Goal: Check status: Check status

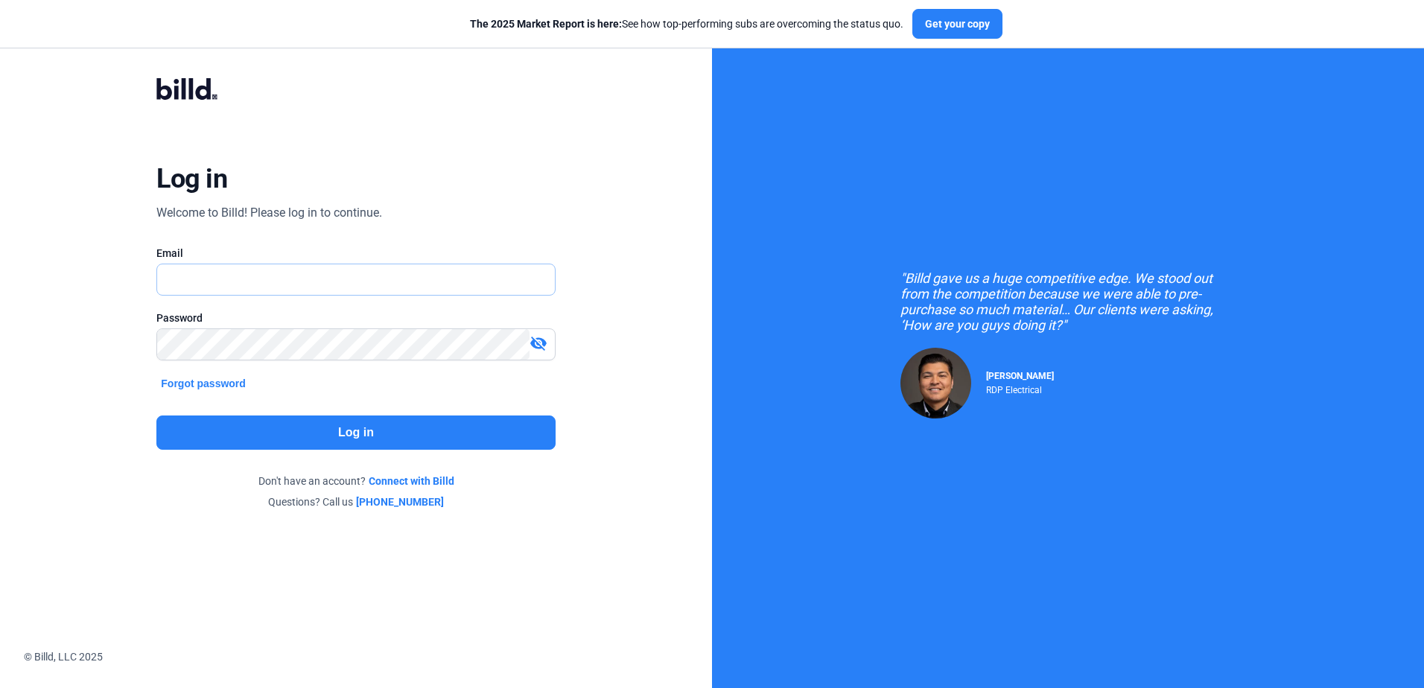
type input "[PERSON_NAME][EMAIL_ADDRESS][PERSON_NAME][DOMAIN_NAME]"
click at [281, 415] on div "Log in Welcome to Billd! Please log in to continue. Email [PERSON_NAME][EMAIL_A…" at bounding box center [356, 294] width 512 height 488
click at [285, 426] on button "Log in" at bounding box center [355, 432] width 398 height 34
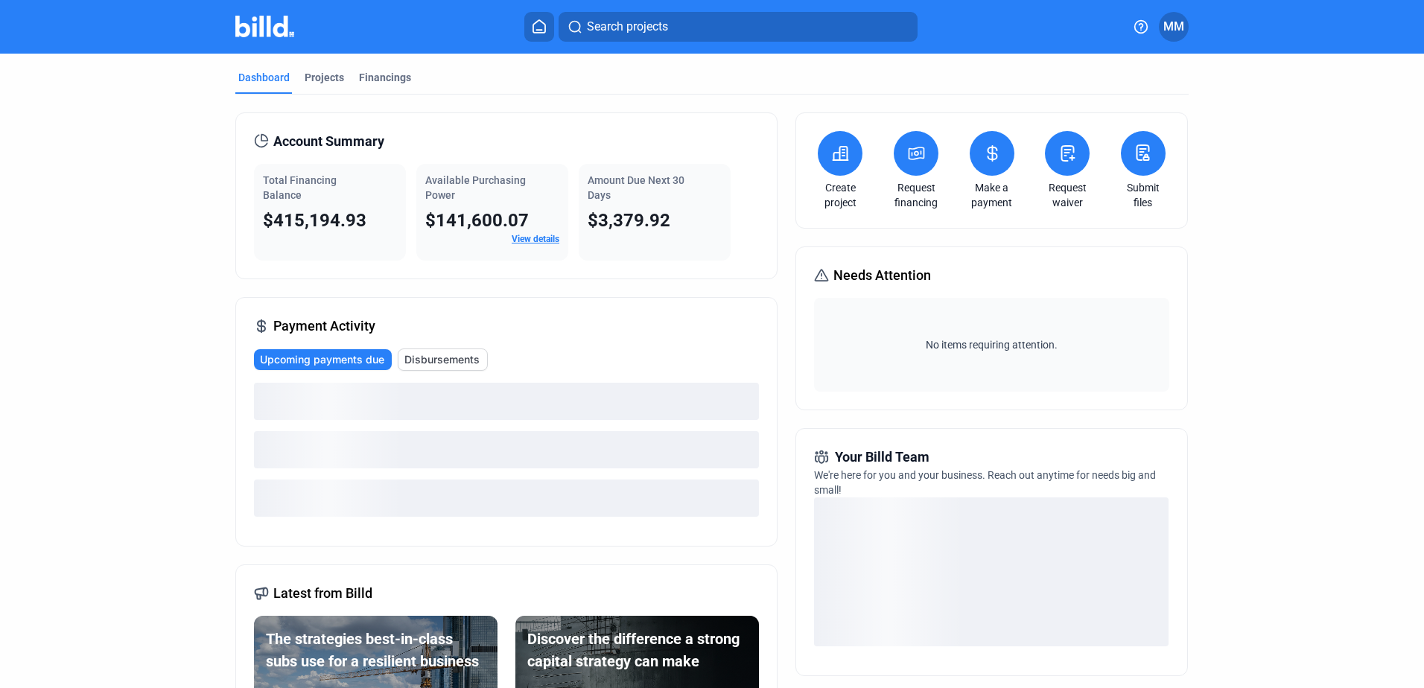
click at [704, 39] on button "Search projects" at bounding box center [737, 27] width 359 height 30
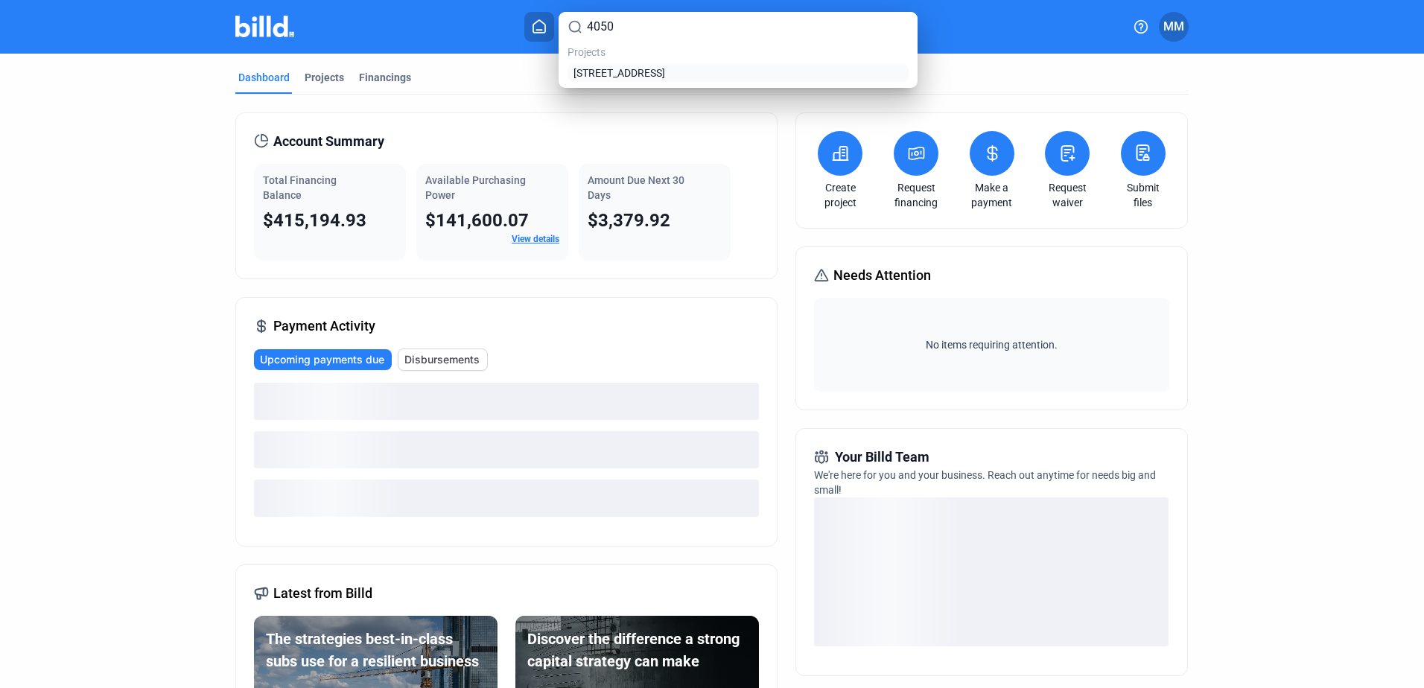
type input "4050"
click at [665, 71] on span "[STREET_ADDRESS]" at bounding box center [619, 73] width 92 height 15
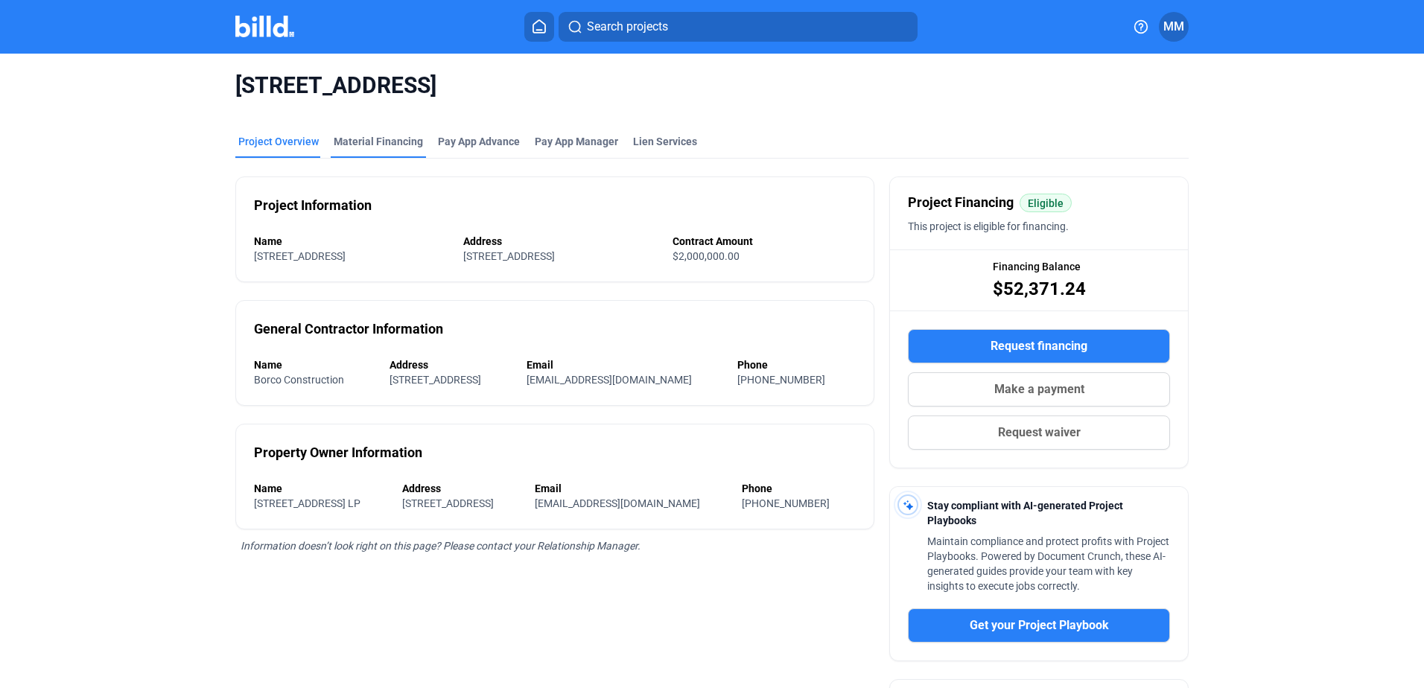
click at [401, 141] on div "Material Financing" at bounding box center [378, 141] width 89 height 15
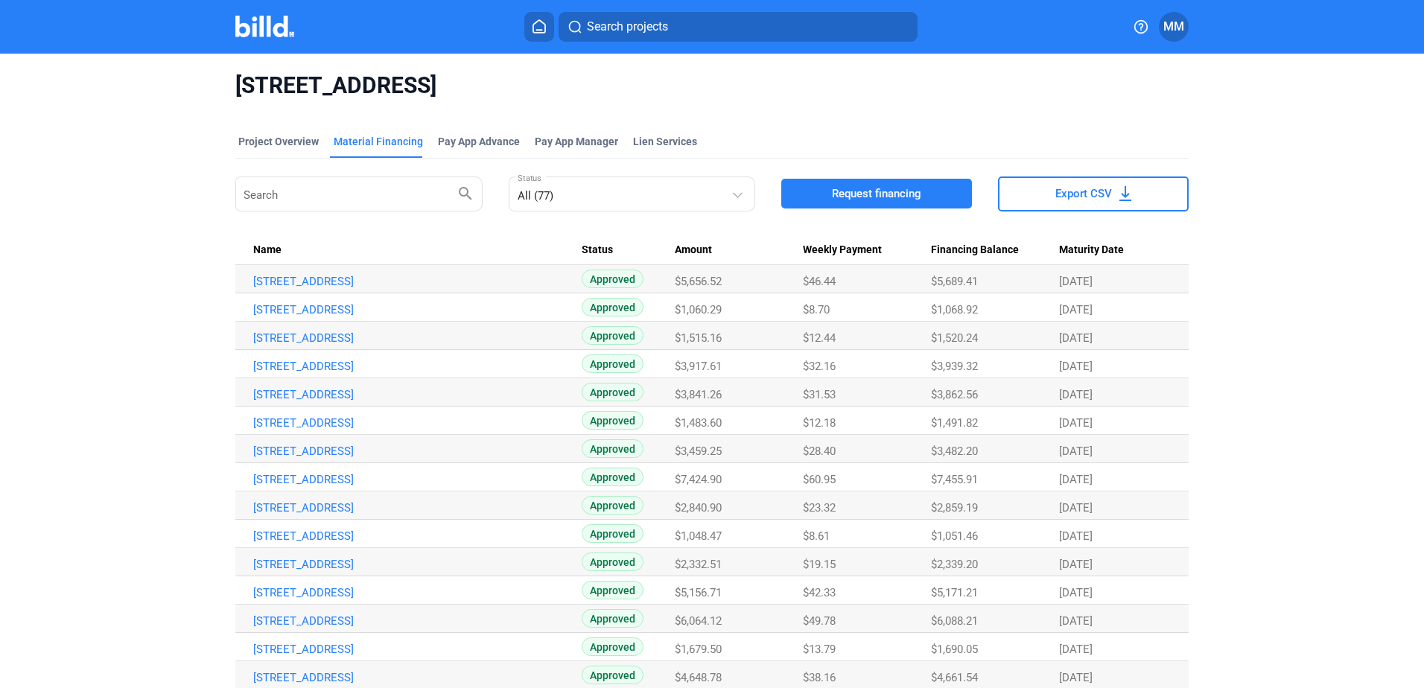
click at [681, 256] on span "Amount" at bounding box center [693, 249] width 37 height 13
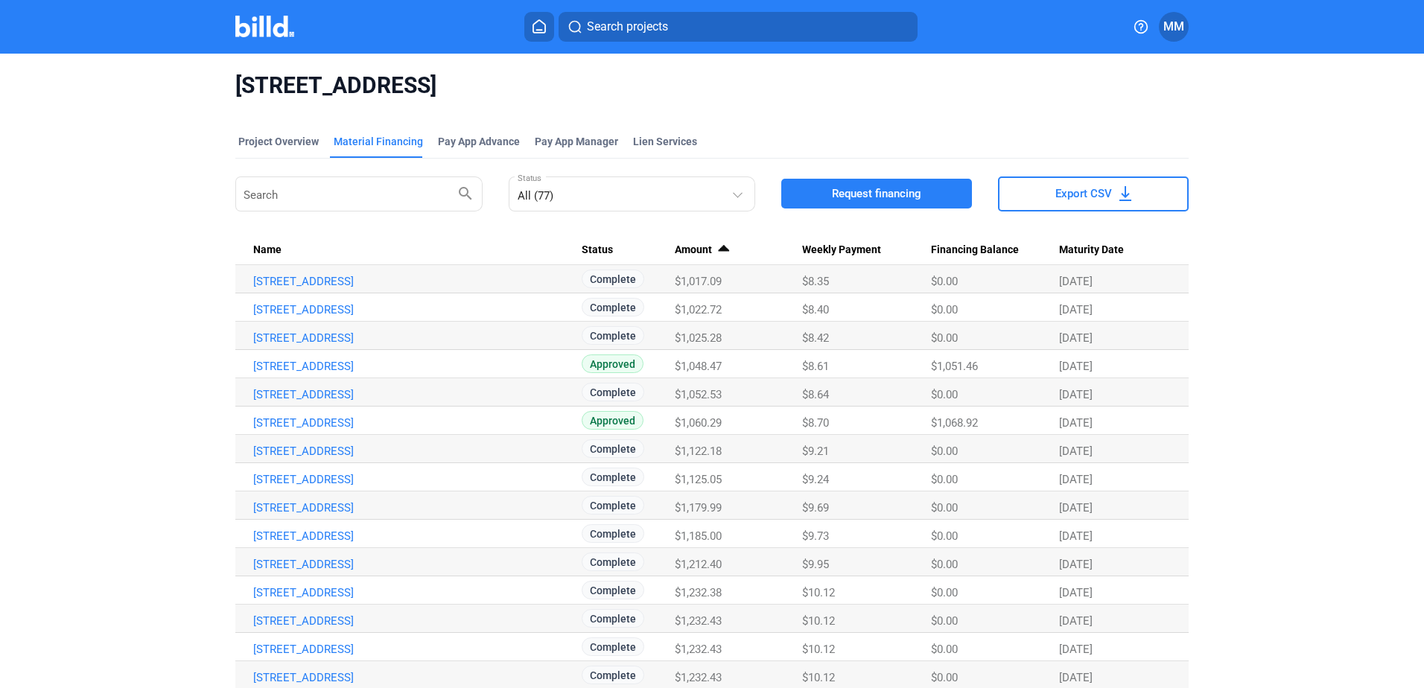
click at [681, 252] on span "Amount" at bounding box center [693, 249] width 37 height 13
click at [364, 280] on link "[STREET_ADDRESS]" at bounding box center [417, 281] width 328 height 13
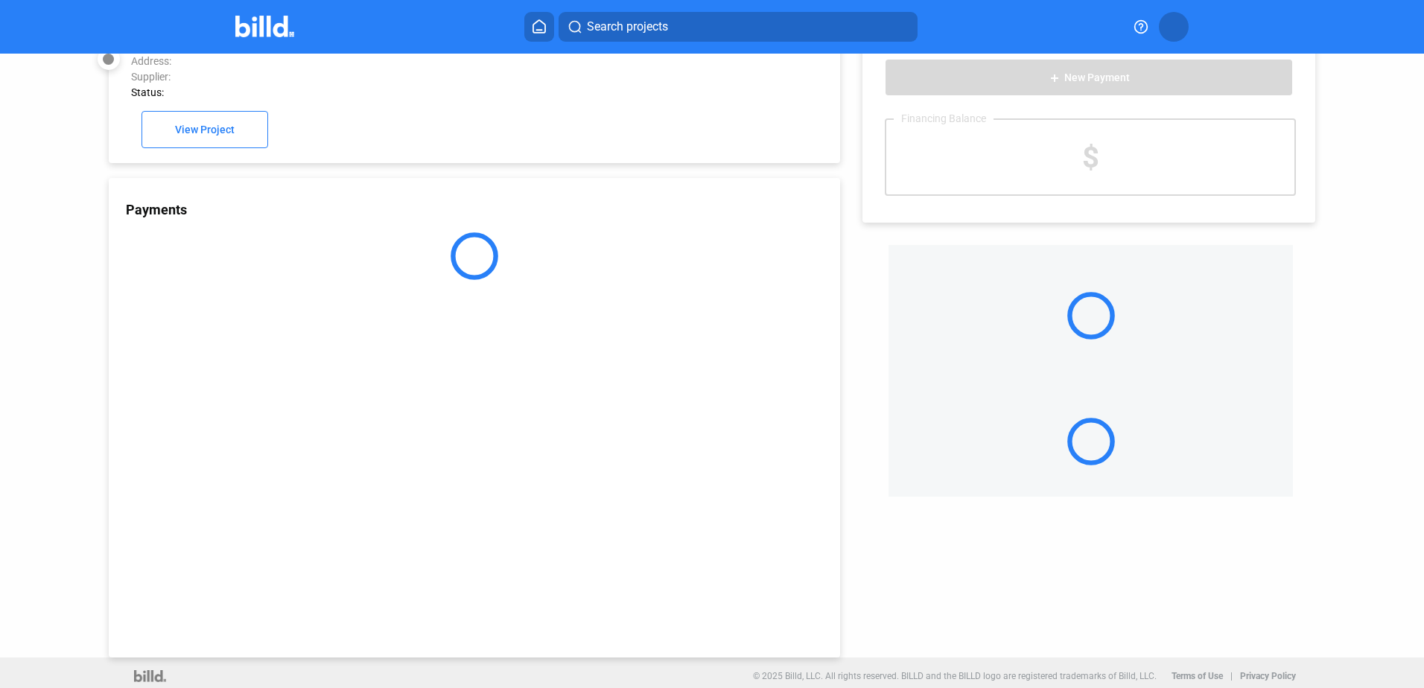
scroll to position [41, 0]
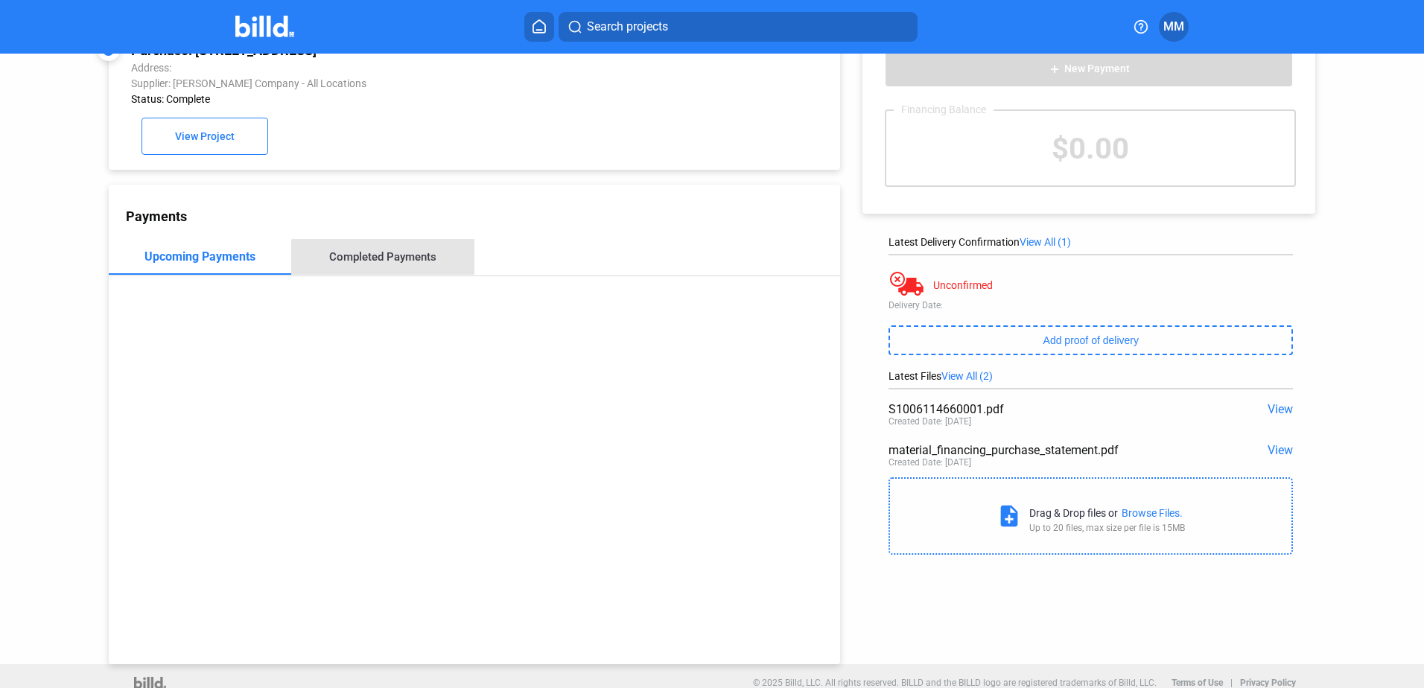
click at [391, 269] on div "Completed Payments" at bounding box center [382, 257] width 183 height 36
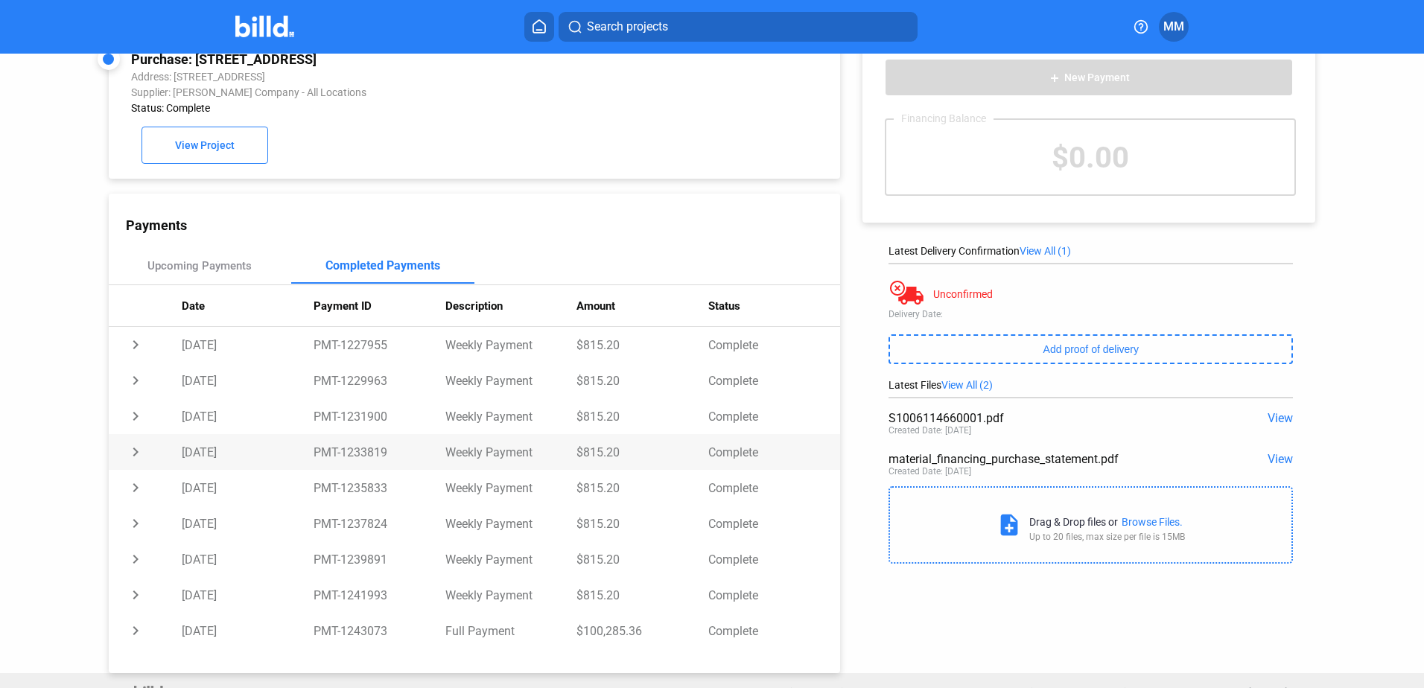
scroll to position [57, 0]
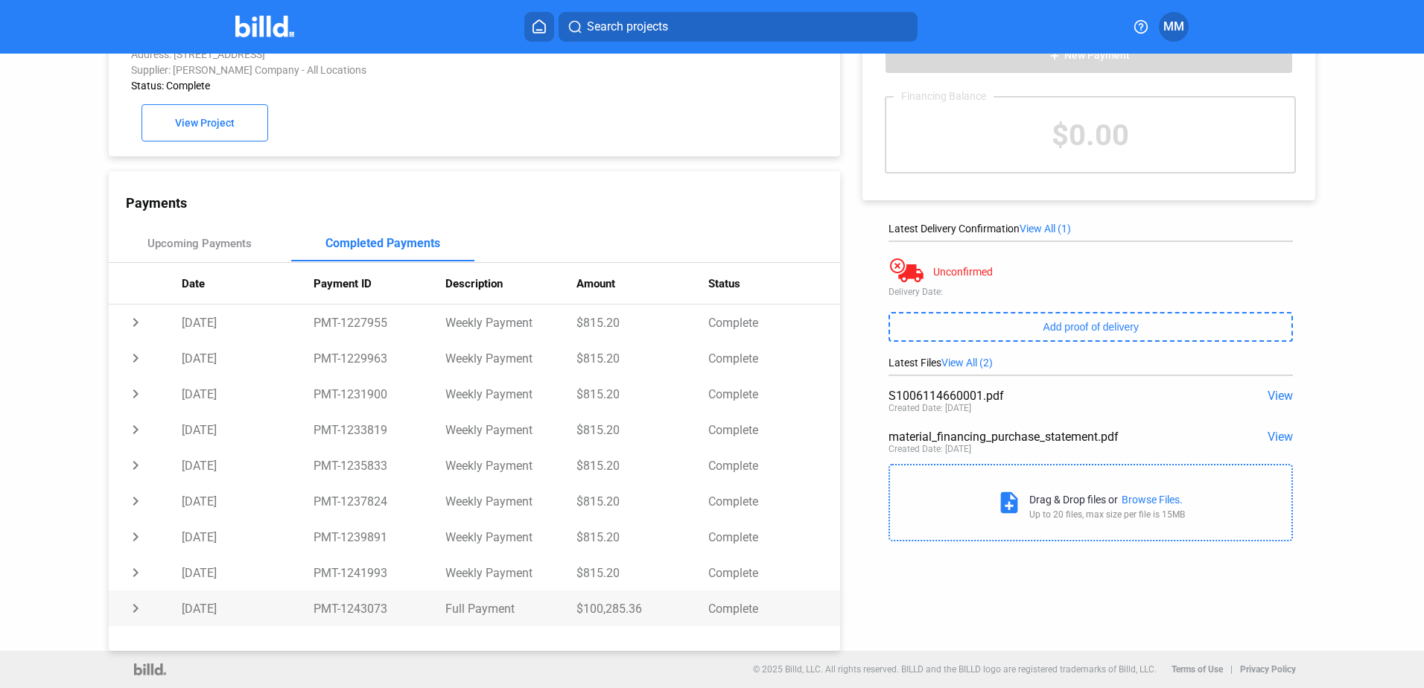
click at [587, 613] on td "$100,285.36" at bounding box center [642, 608] width 132 height 36
click at [912, 385] on div "S1006114660001.pdf View Created Date: [DATE]" at bounding box center [1090, 402] width 404 height 41
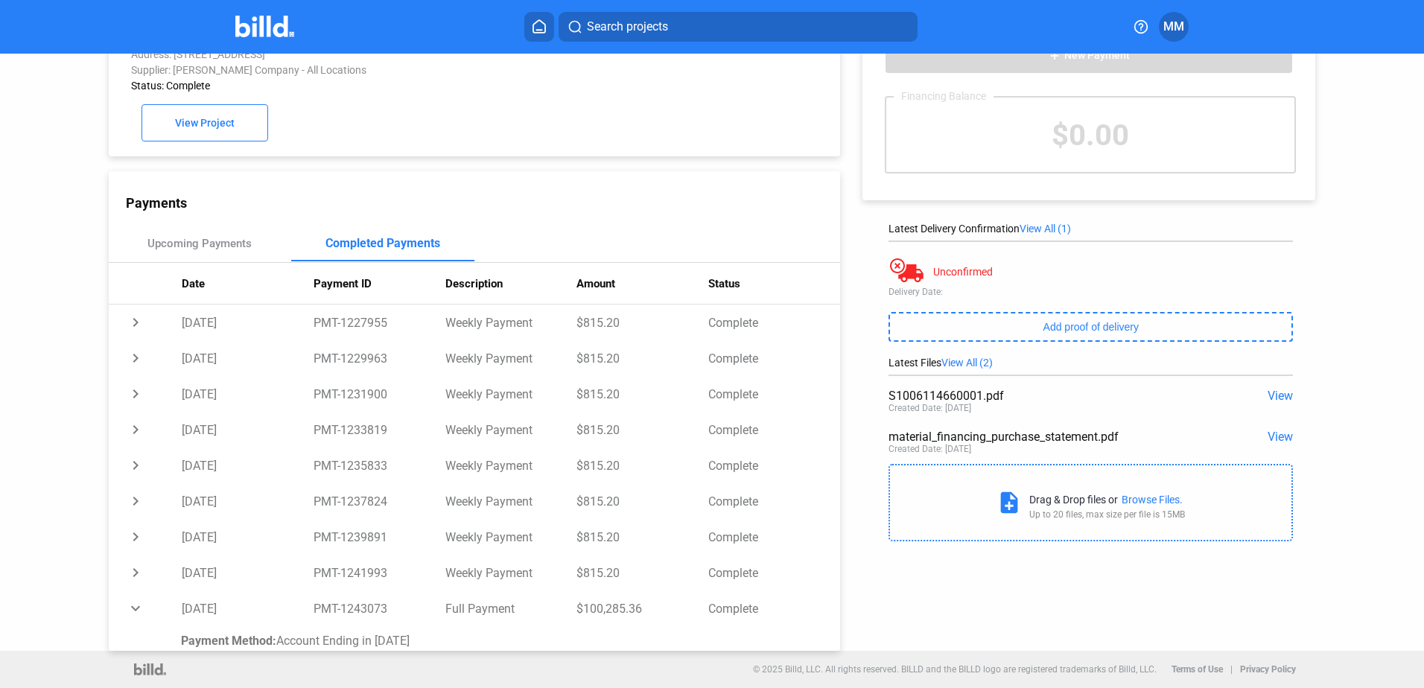
copy div "S1006114660001"
click at [1267, 389] on span "View" at bounding box center [1279, 396] width 25 height 14
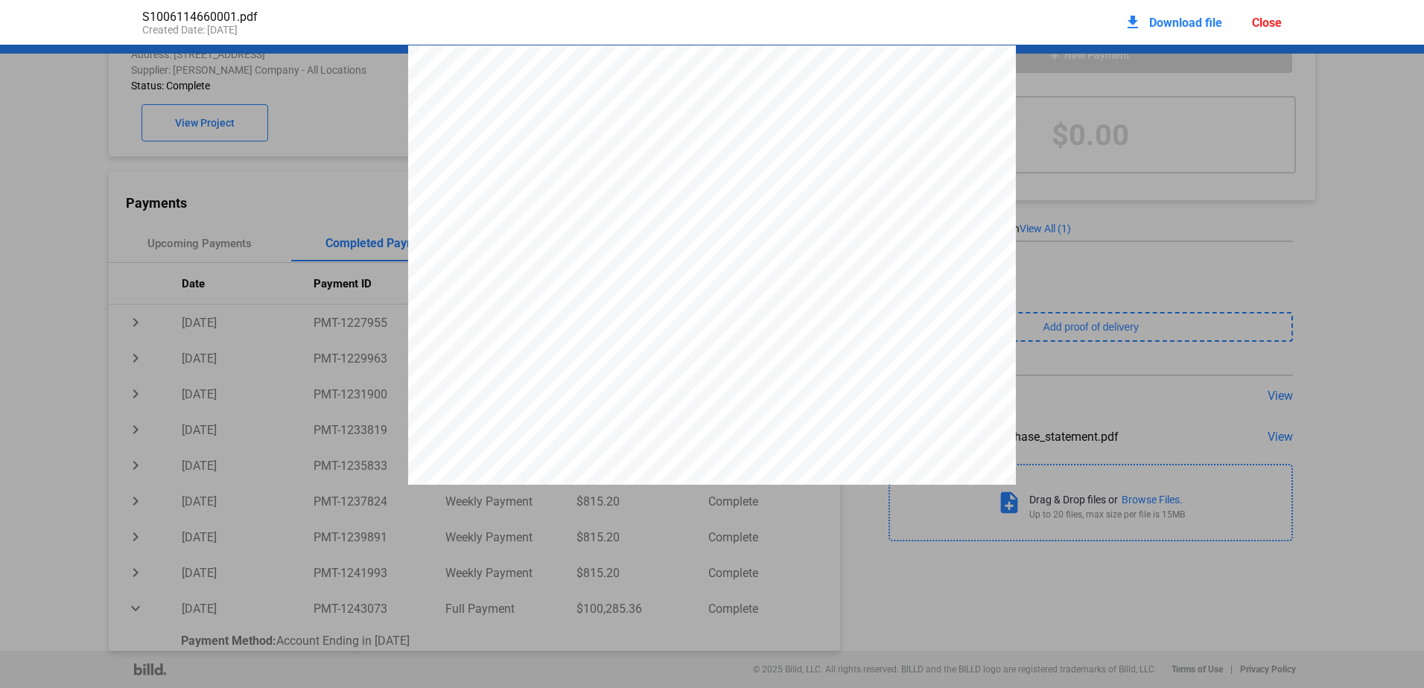
scroll to position [7, 0]
click at [1193, 23] on span "Download file" at bounding box center [1185, 23] width 73 height 14
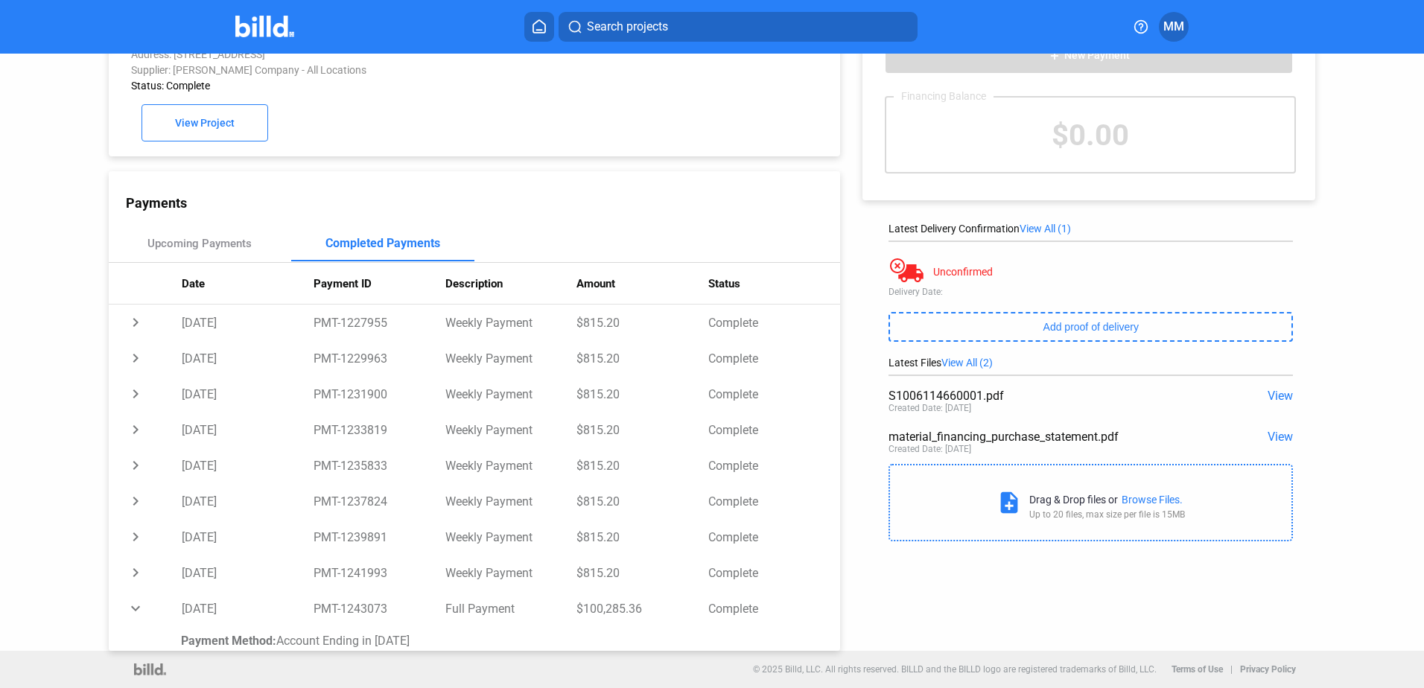
click at [581, 151] on div "Purchase: [STREET_ADDRESS] Address: [STREET_ADDRESS] Supplier: [PERSON_NAME] Co…" at bounding box center [474, 85] width 731 height 142
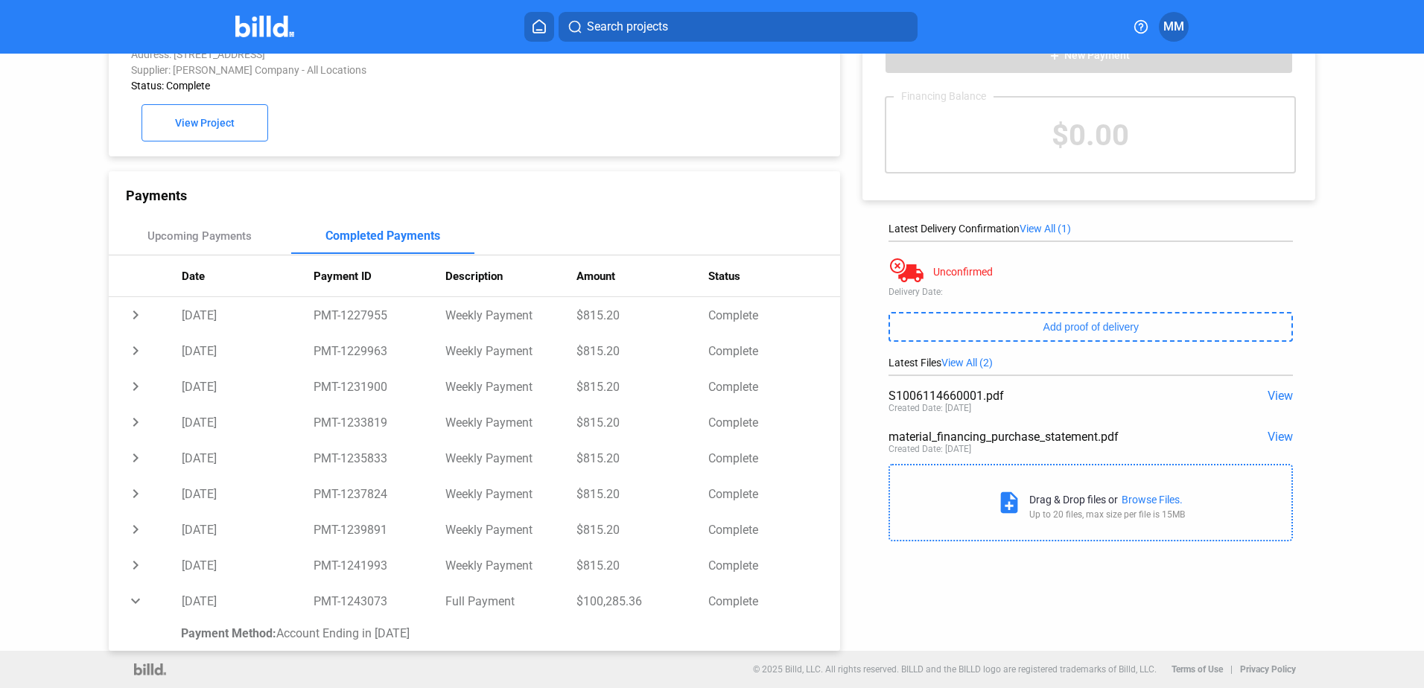
scroll to position [10, 0]
drag, startPoint x: 93, startPoint y: 221, endPoint x: 93, endPoint y: 128, distance: 93.1
click at [93, 216] on div "Purchase: [STREET_ADDRESS] Address: [STREET_ADDRESS] Supplier: [PERSON_NAME] Co…" at bounding box center [455, 324] width 768 height 651
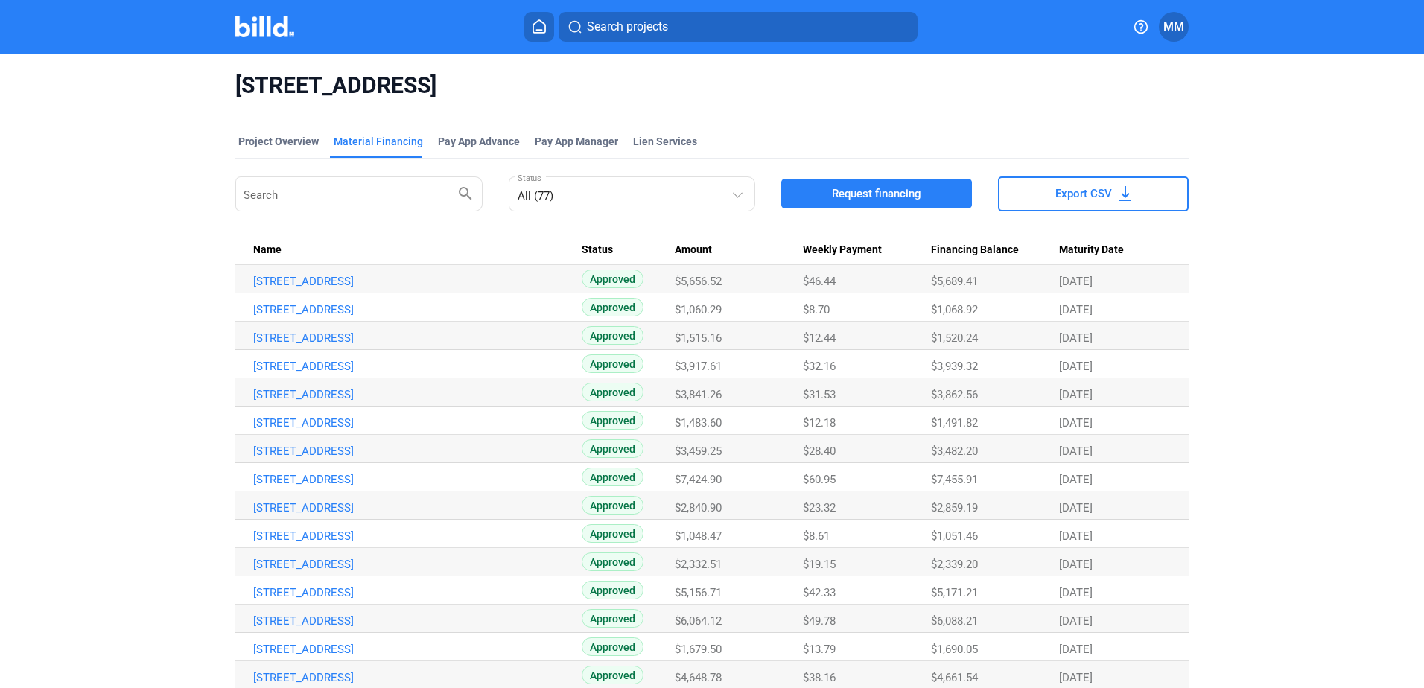
click at [316, 244] on div "Name" at bounding box center [417, 249] width 328 height 13
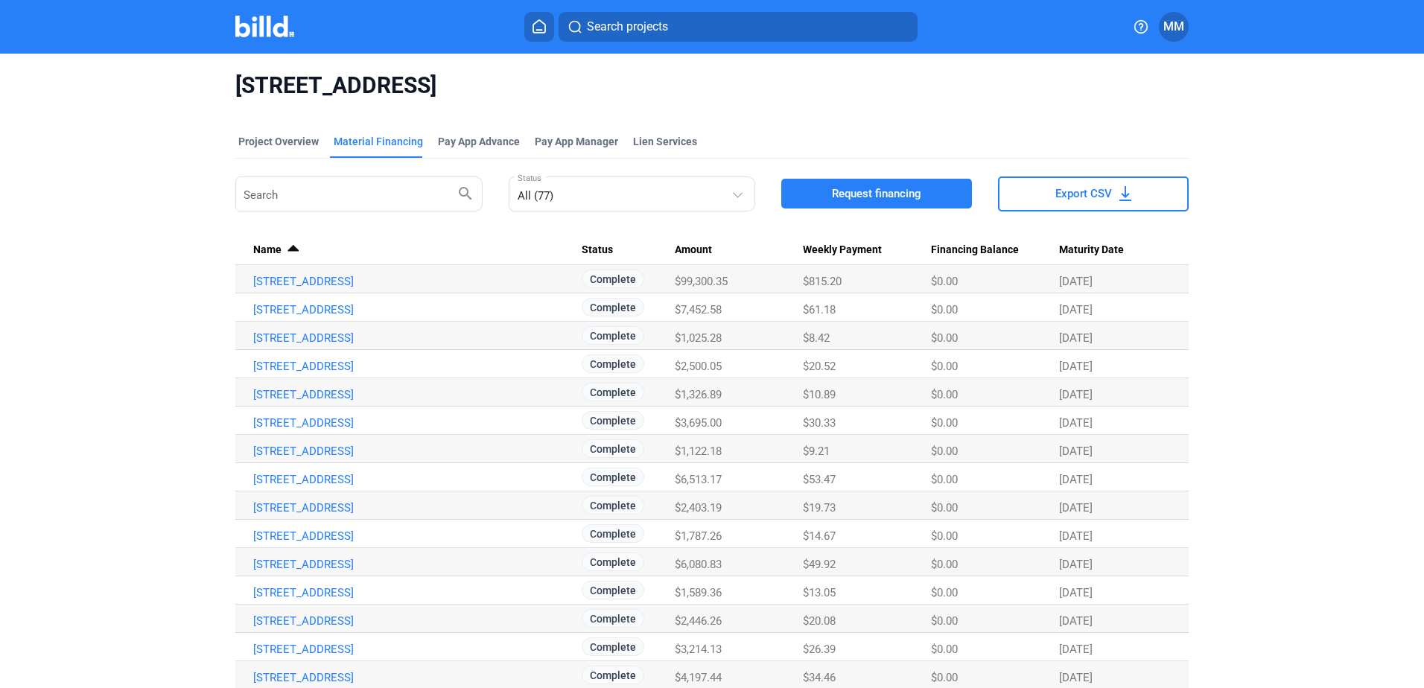
click at [513, 252] on div "Name" at bounding box center [417, 249] width 328 height 13
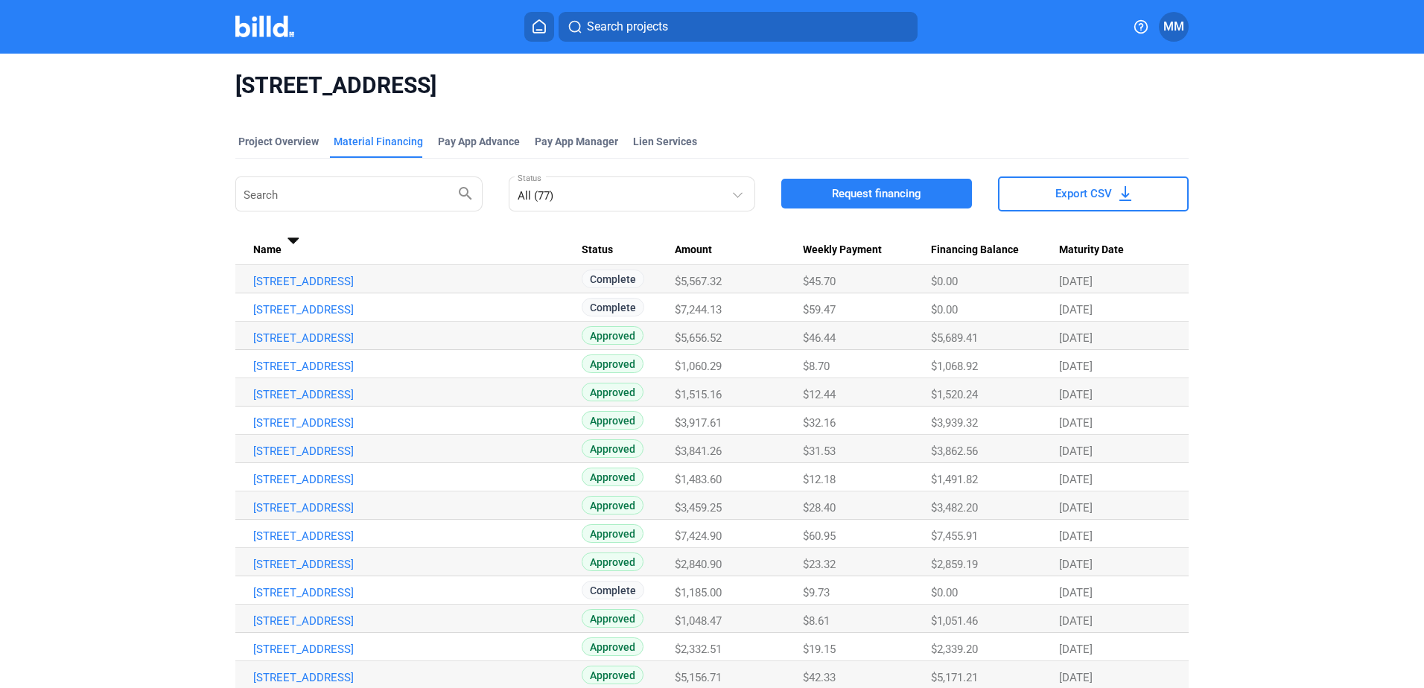
click at [513, 252] on div "Name" at bounding box center [417, 249] width 328 height 13
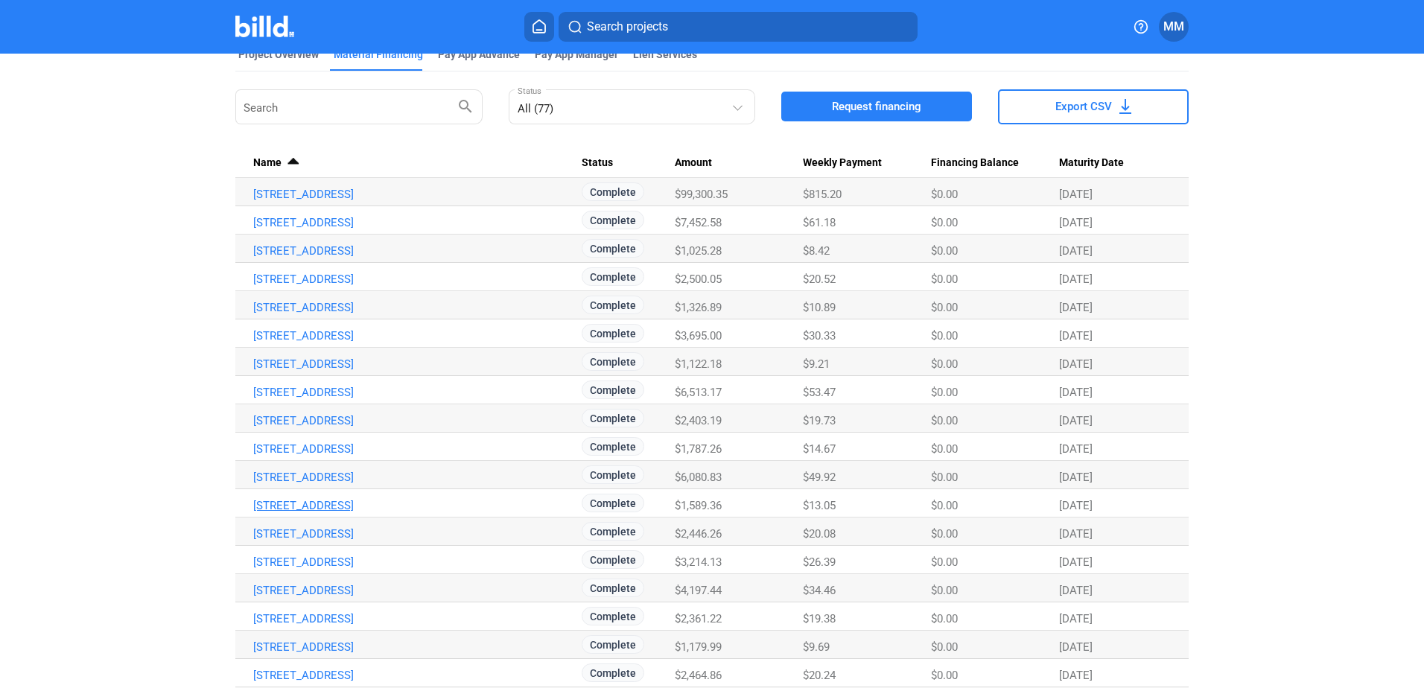
scroll to position [372, 0]
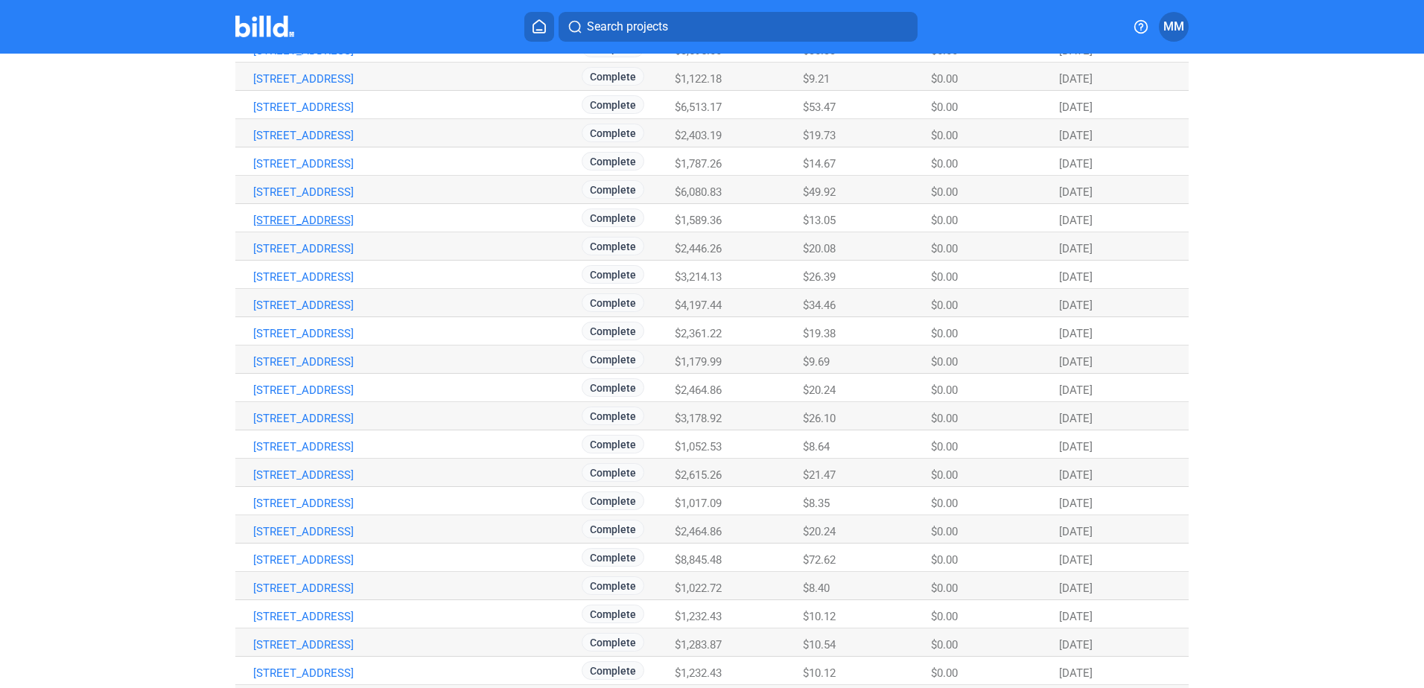
click at [383, 220] on link "[STREET_ADDRESS]" at bounding box center [417, 220] width 328 height 13
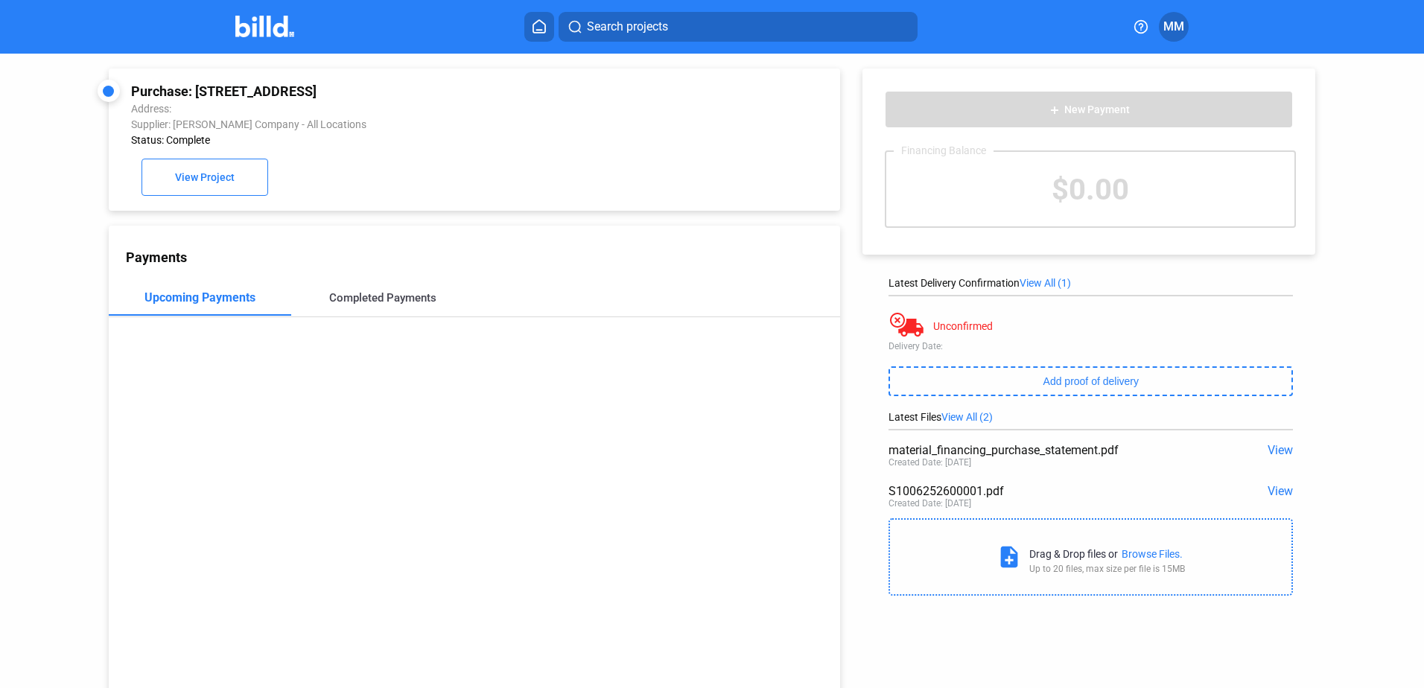
click at [387, 313] on div "Completed Payments" at bounding box center [382, 298] width 183 height 36
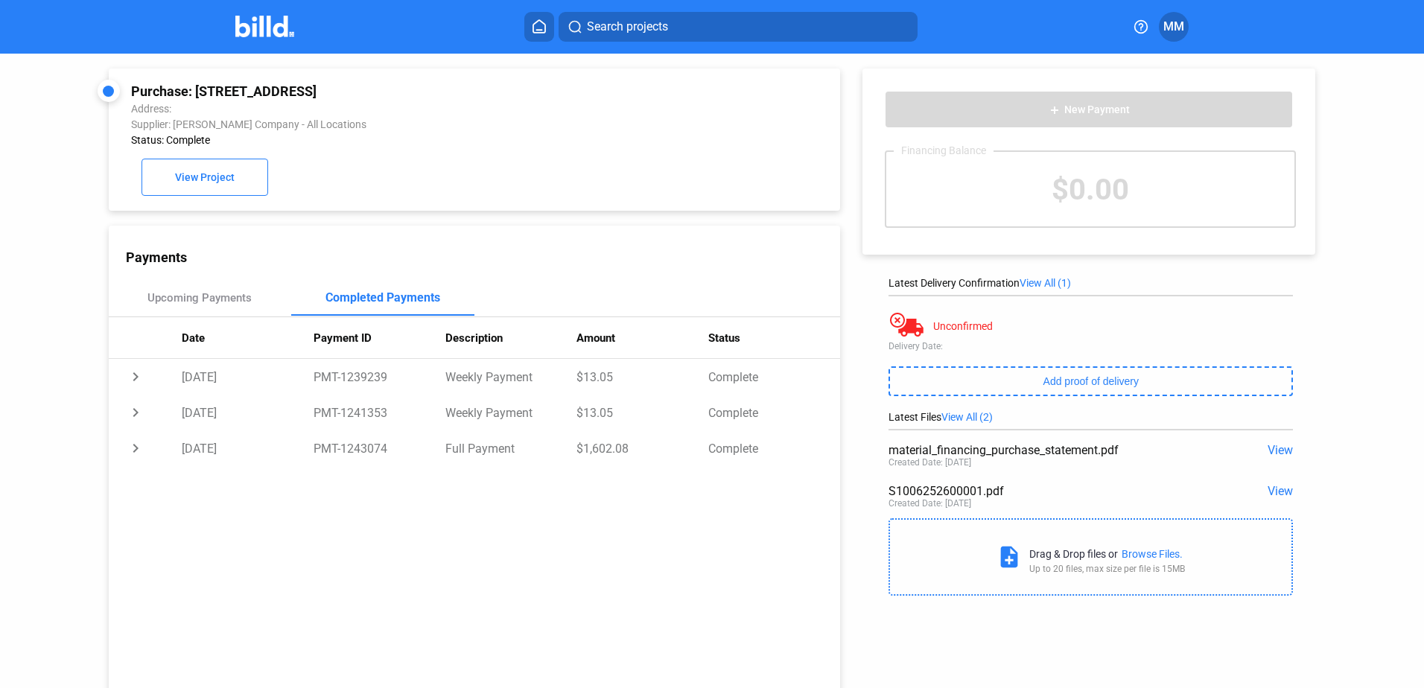
scroll to position [57, 0]
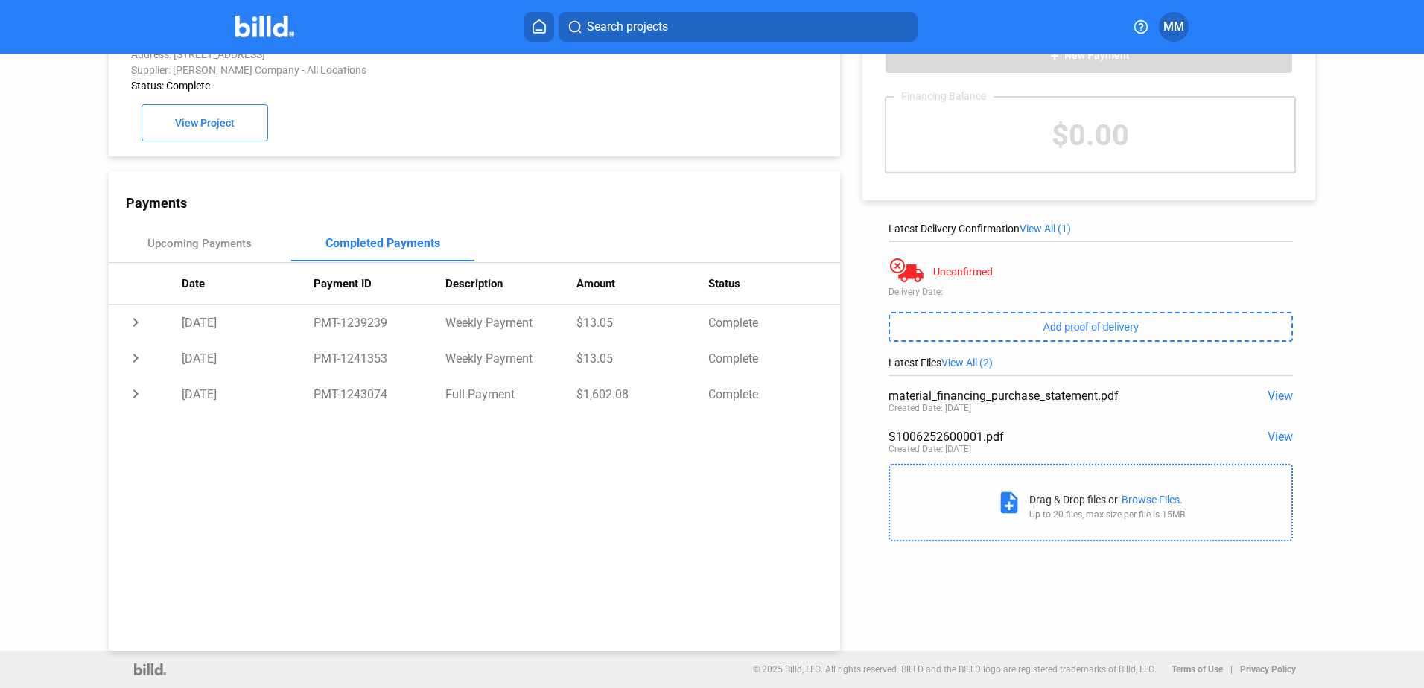
click at [950, 439] on div "S1006252600001.pdf" at bounding box center [1050, 437] width 324 height 14
copy div "S1006252600001"
click at [1267, 430] on span "View" at bounding box center [1279, 437] width 25 height 14
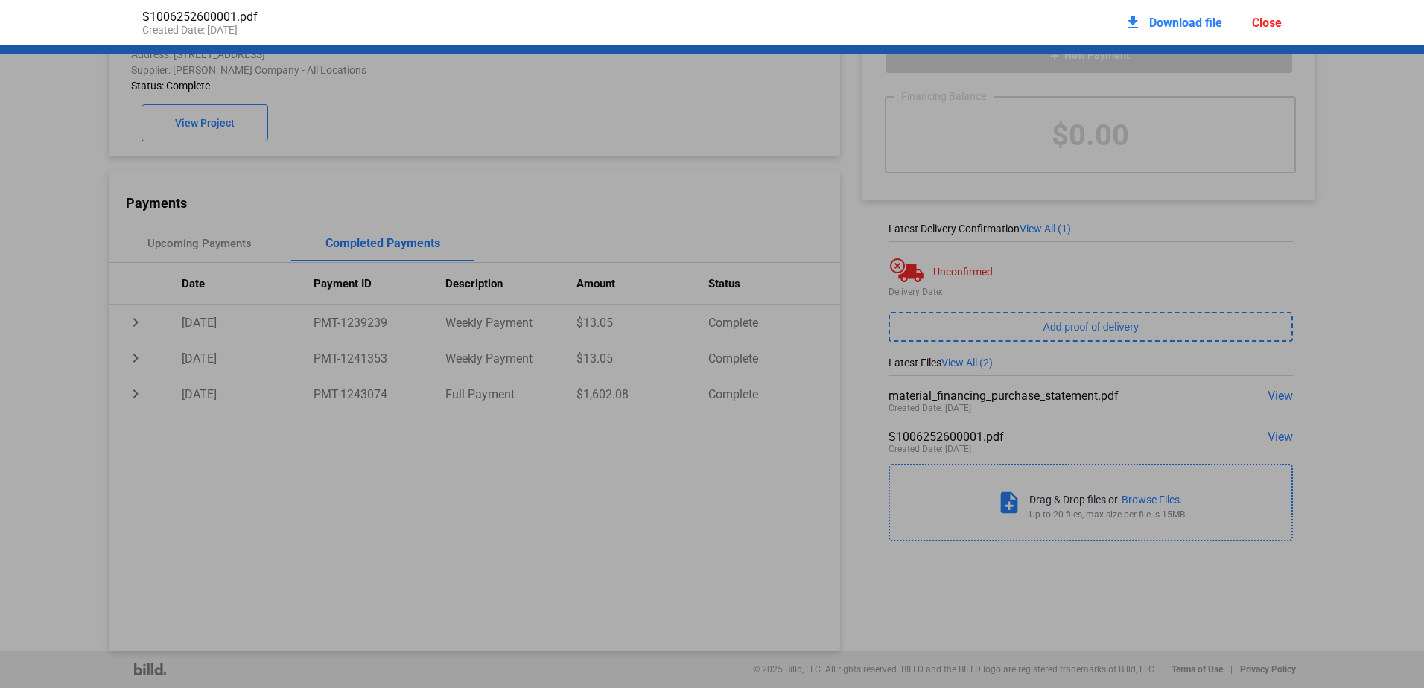
scroll to position [7, 0]
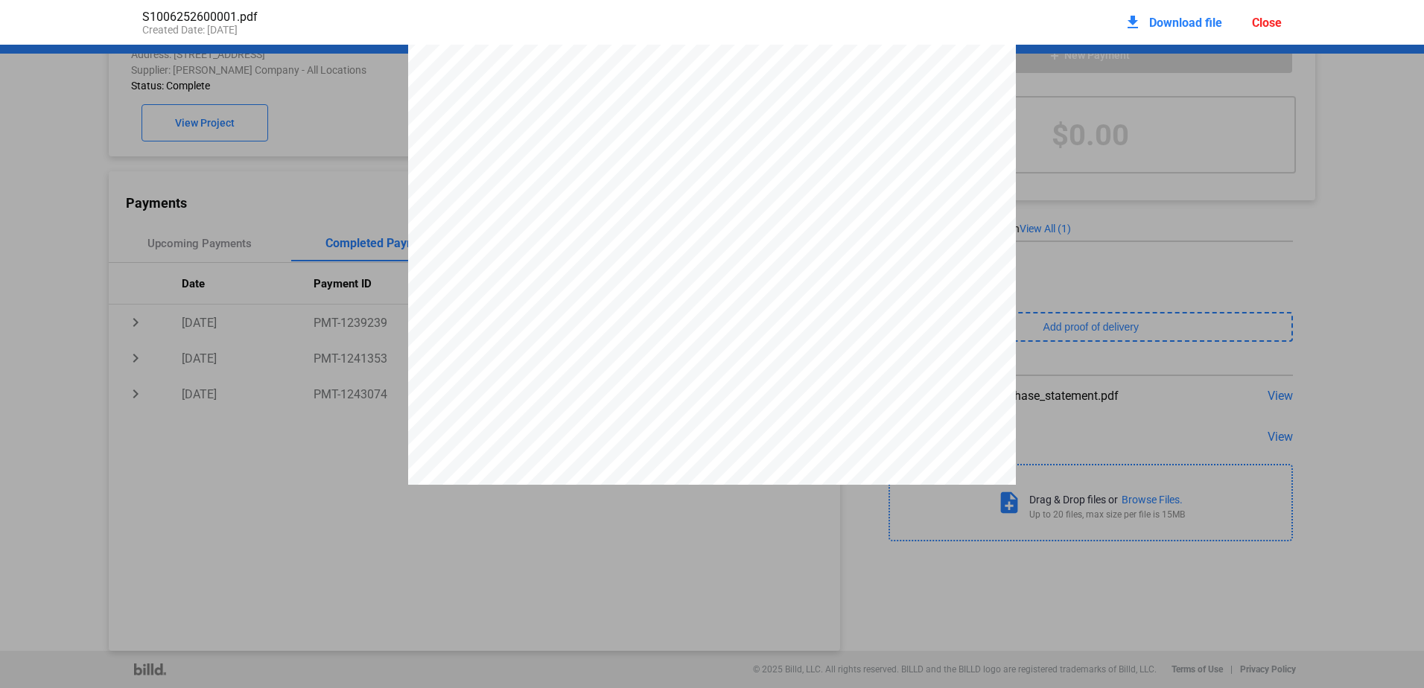
click at [1199, 25] on span "Download file" at bounding box center [1185, 23] width 73 height 14
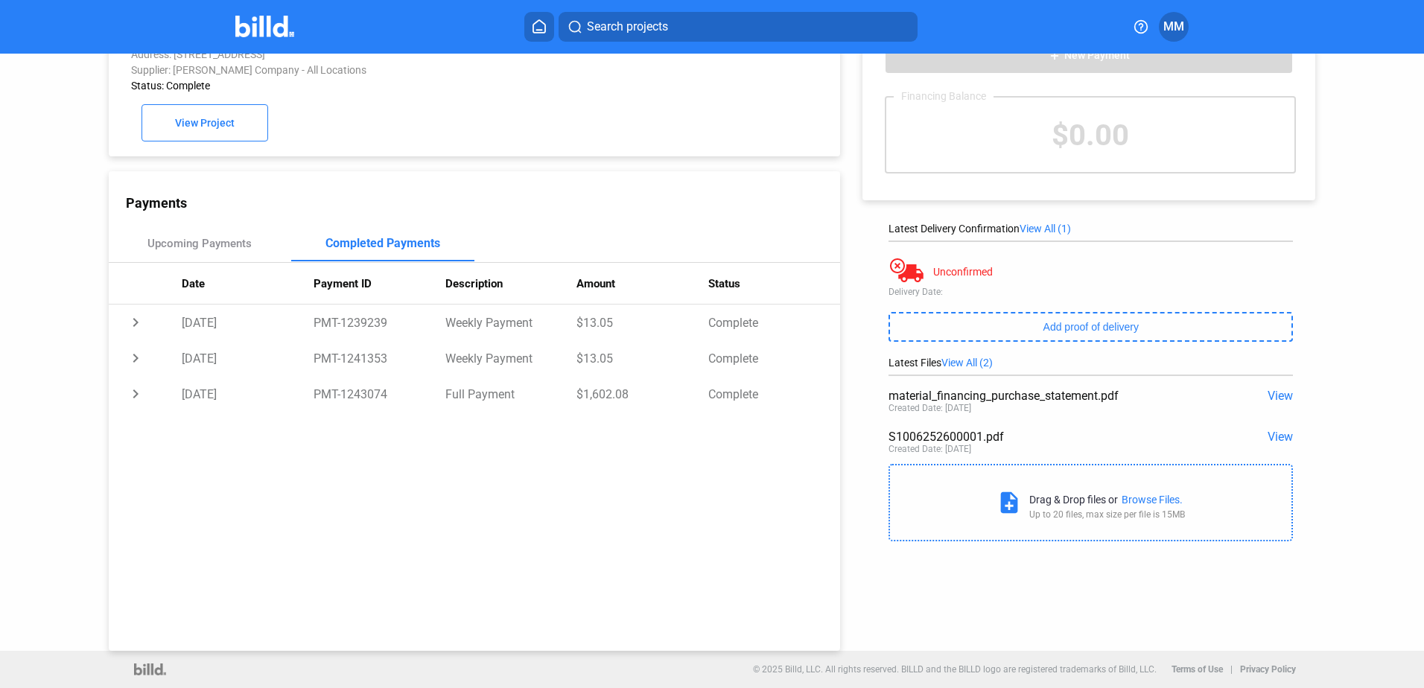
click at [698, 504] on div "Payments Upcoming Payments Completed Payments Date Payment ID Description Amoun…" at bounding box center [474, 410] width 731 height 479
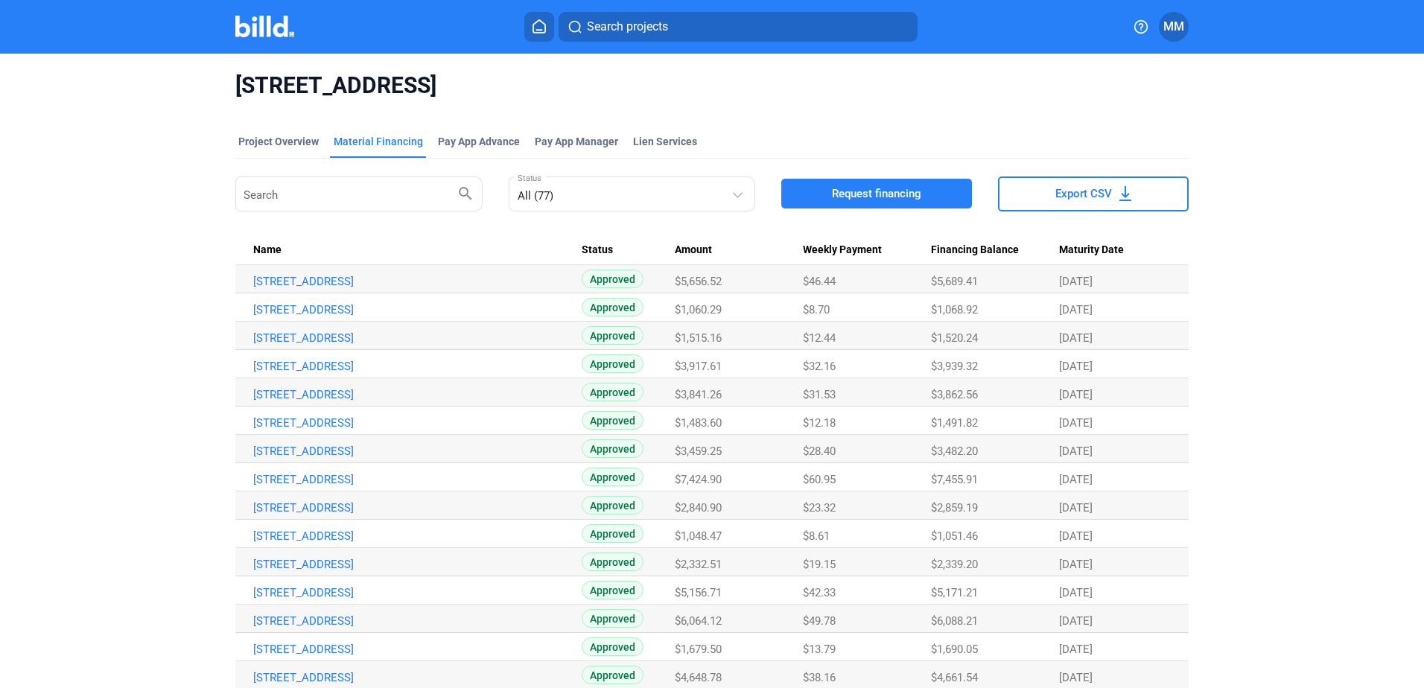
click at [357, 153] on div "Material Financing" at bounding box center [378, 146] width 95 height 24
click at [381, 250] on div "Name" at bounding box center [417, 249] width 328 height 13
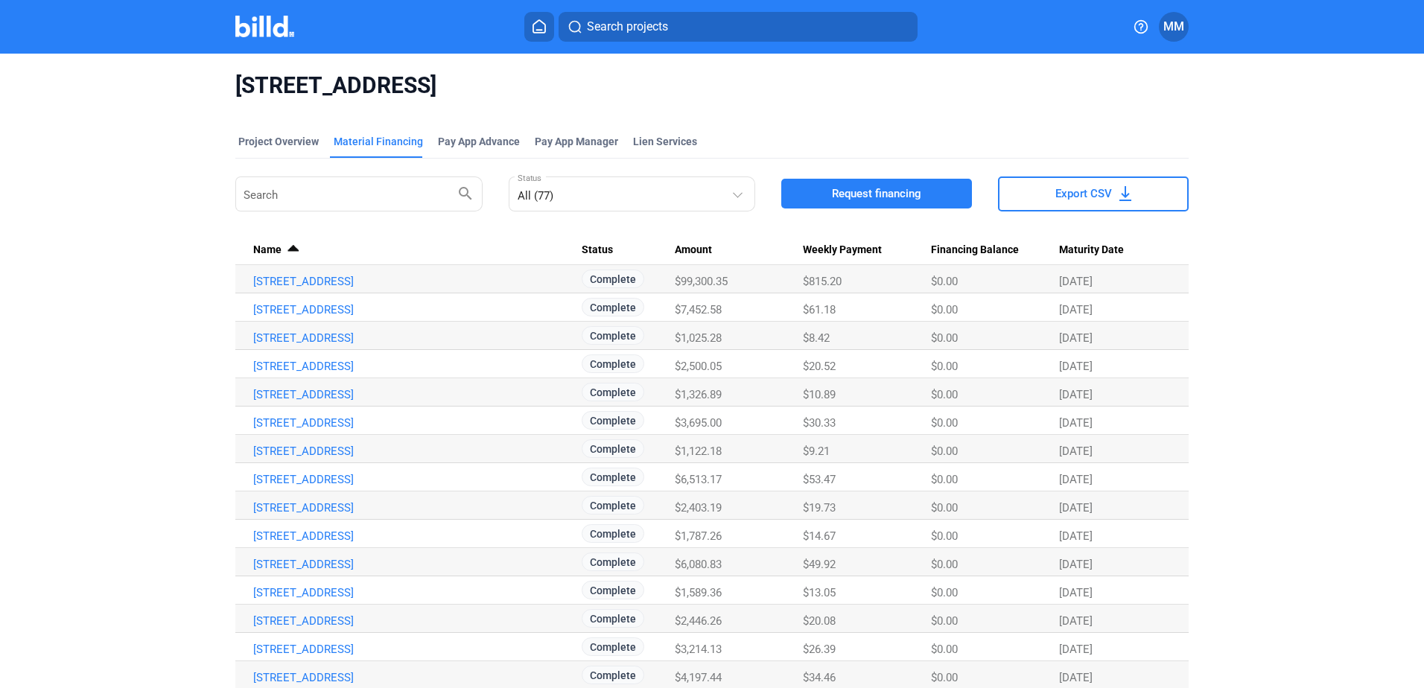
click at [1091, 238] on Date "Maturity Date" at bounding box center [1124, 251] width 130 height 28
click at [1088, 249] on span "Maturity Date" at bounding box center [1091, 249] width 65 height 13
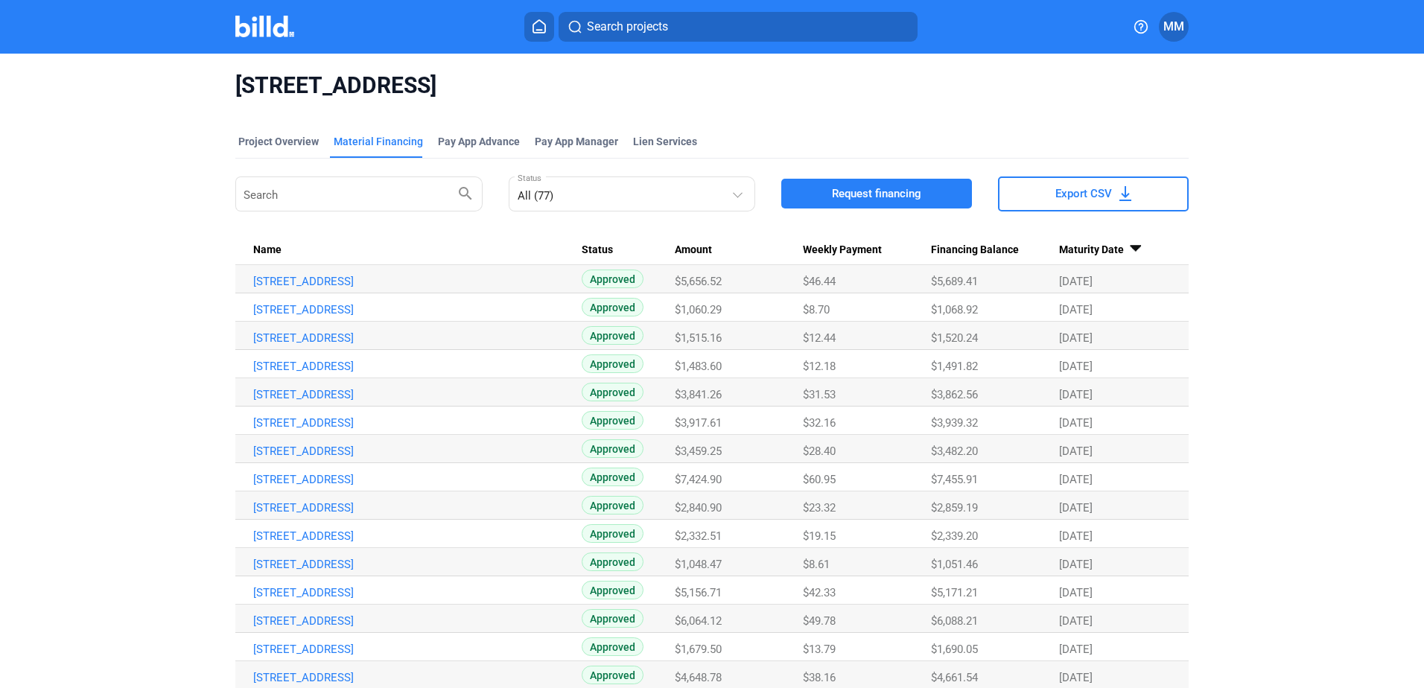
click at [1087, 249] on span "Maturity Date" at bounding box center [1091, 249] width 65 height 13
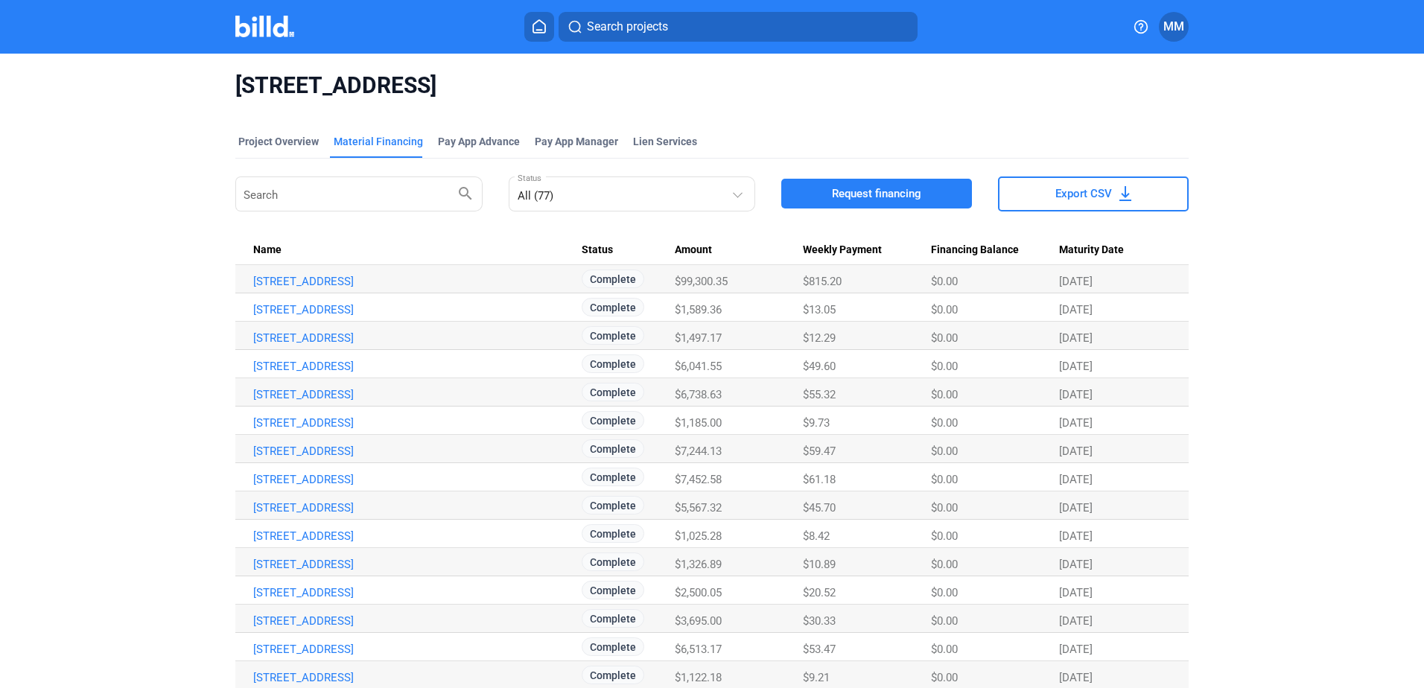
click at [1087, 249] on span "Maturity Date" at bounding box center [1091, 249] width 65 height 13
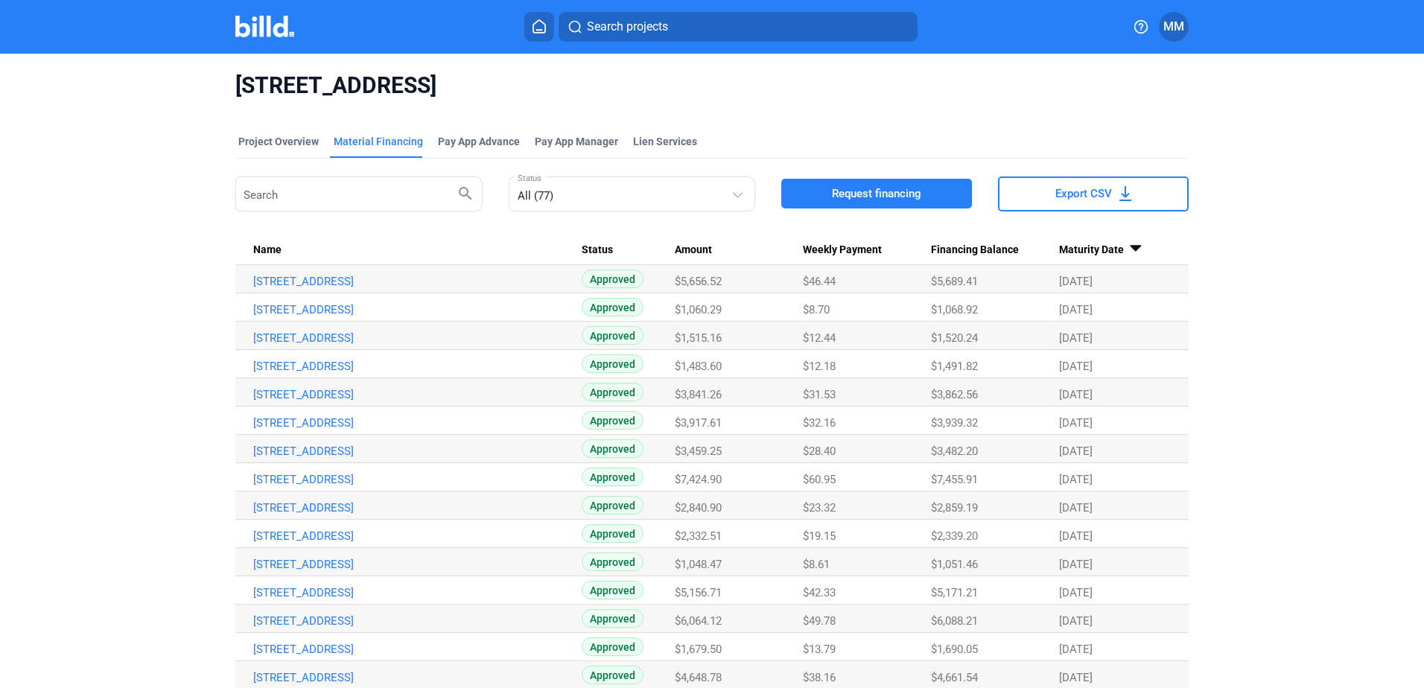
click at [1087, 249] on span "Maturity Date" at bounding box center [1091, 249] width 65 height 13
click at [1076, 249] on span "Maturity Date" at bounding box center [1091, 249] width 65 height 13
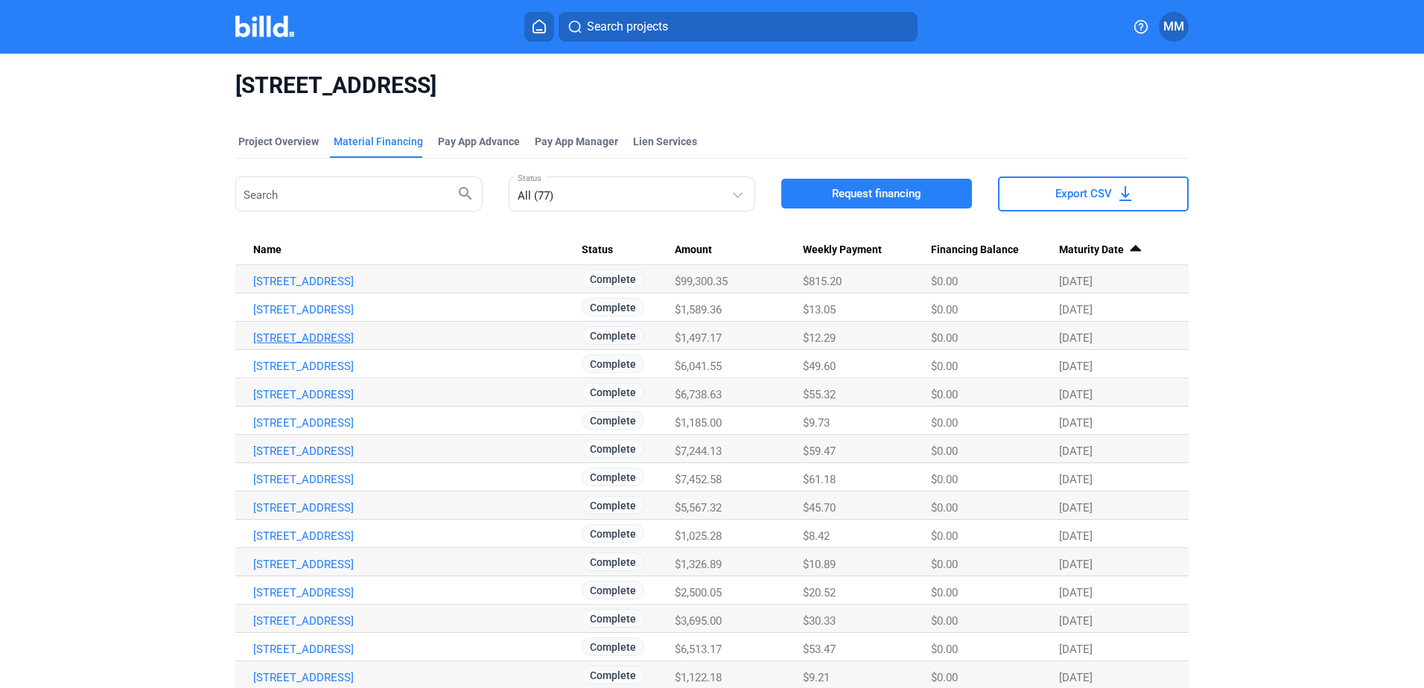
click at [381, 337] on link "[STREET_ADDRESS]" at bounding box center [417, 337] width 328 height 13
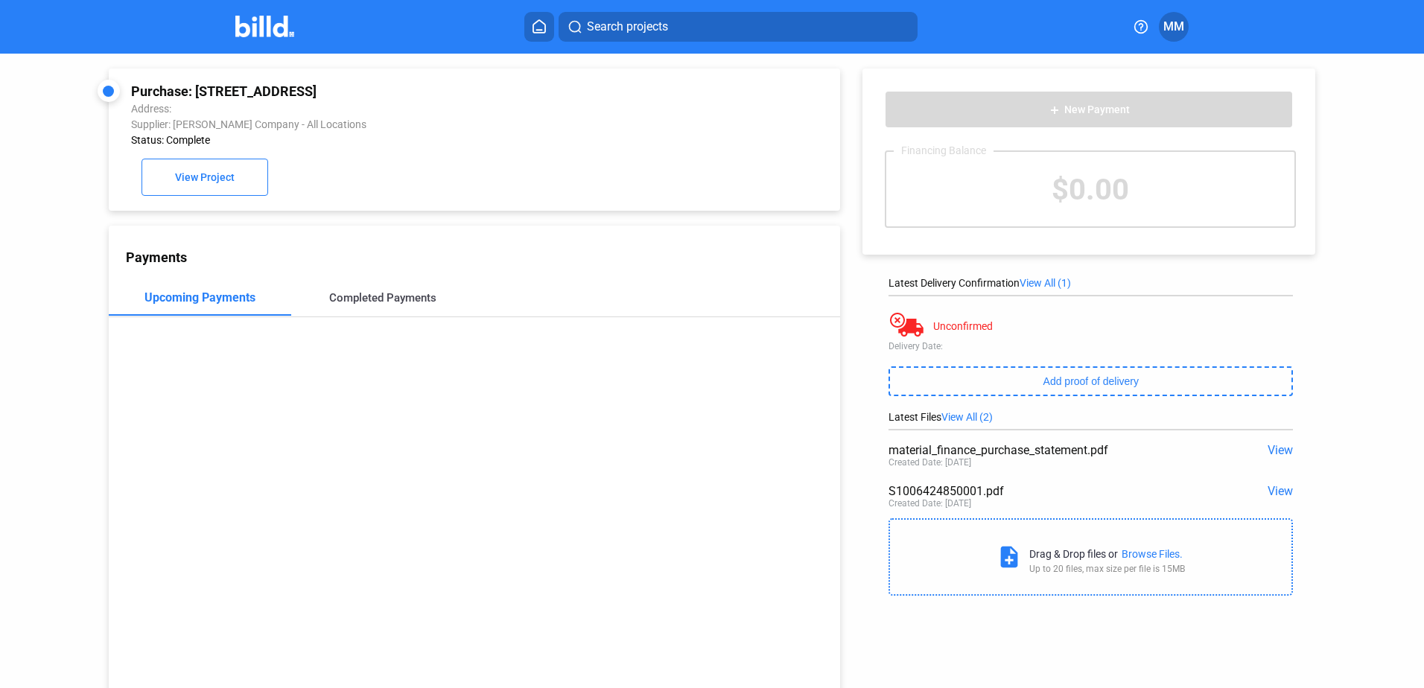
click at [343, 296] on div "Completed Payments" at bounding box center [382, 297] width 107 height 13
